Goal: Transaction & Acquisition: Purchase product/service

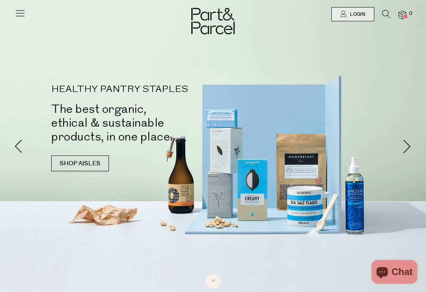
click at [22, 12] on icon at bounding box center [20, 12] width 11 height 11
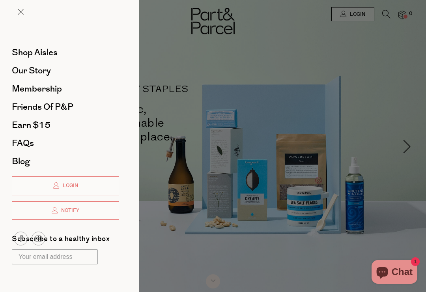
click at [24, 52] on span "Shop Aisles" at bounding box center [35, 52] width 46 height 13
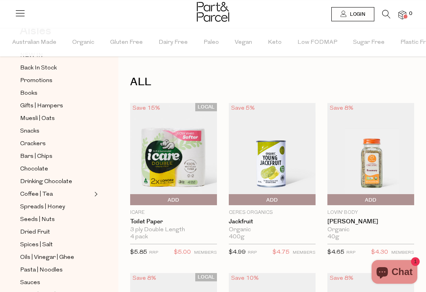
scroll to position [50, 0]
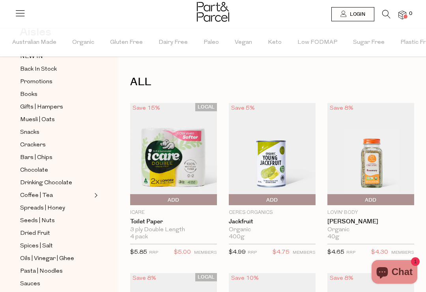
click at [27, 129] on span "Snacks" at bounding box center [29, 132] width 19 height 9
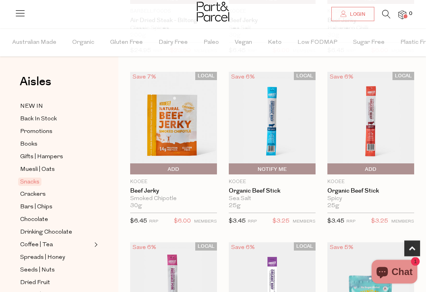
scroll to position [410, 0]
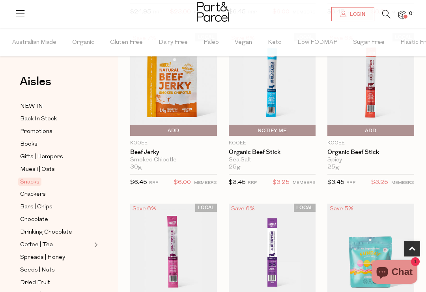
click at [165, 39] on span "Dairy Free" at bounding box center [173, 43] width 29 height 28
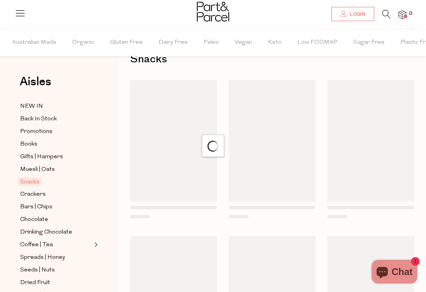
scroll to position [6, 0]
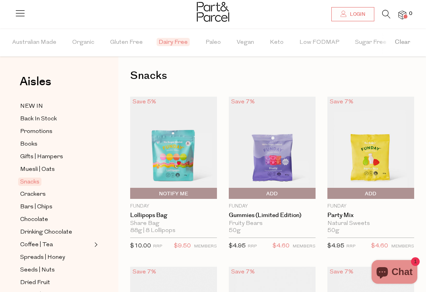
click at [120, 39] on span "Gluten Free" at bounding box center [126, 43] width 33 height 28
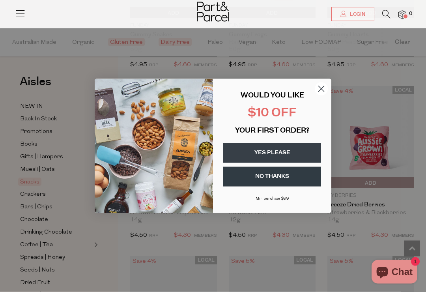
scroll to position [528, 0]
click at [324, 95] on circle "Close dialog" at bounding box center [321, 88] width 13 height 13
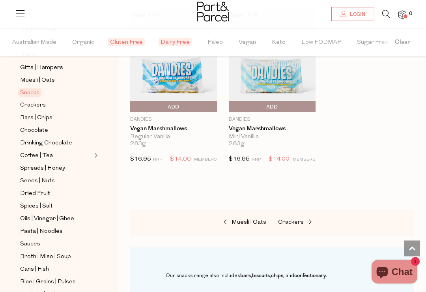
scroll to position [89, 0]
click at [23, 240] on span "Sauces" at bounding box center [30, 244] width 20 height 9
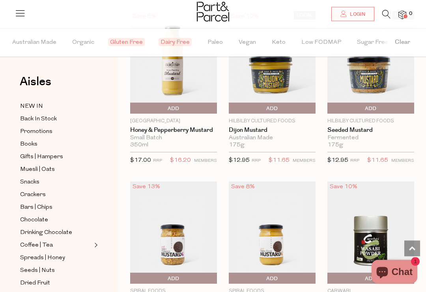
scroll to position [2305, 0]
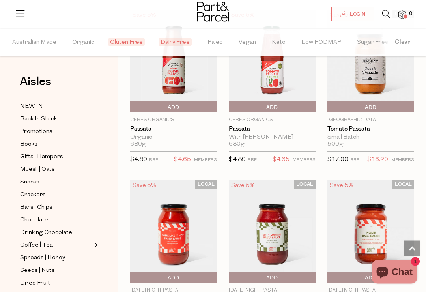
scroll to position [3328, 0]
